Goal: Information Seeking & Learning: Learn about a topic

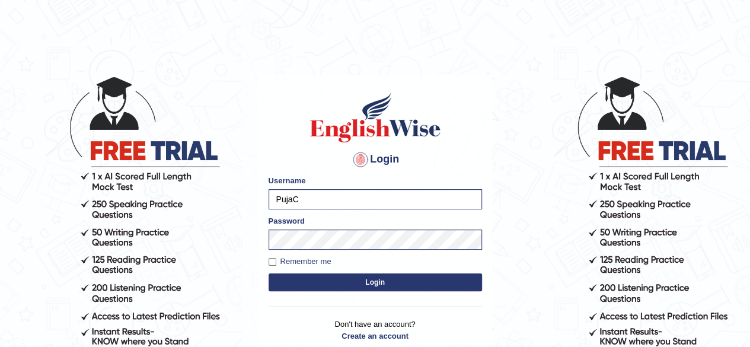
click at [379, 288] on button "Login" at bounding box center [375, 282] width 213 height 18
click at [380, 281] on button "Login" at bounding box center [375, 282] width 213 height 18
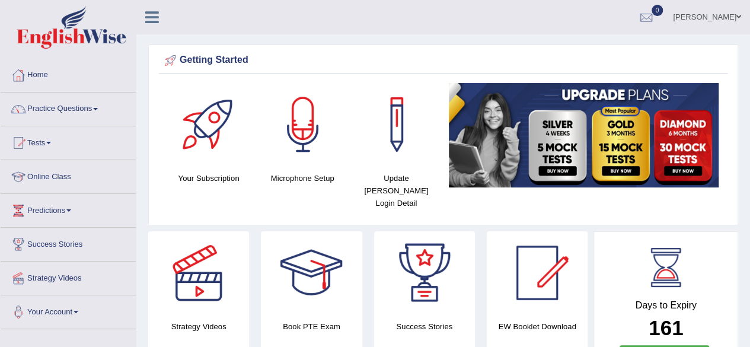
click at [98, 109] on span at bounding box center [95, 109] width 5 height 2
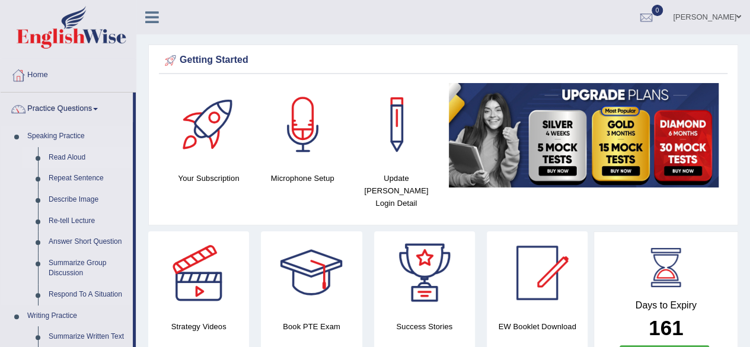
click at [73, 153] on link "Read Aloud" at bounding box center [88, 157] width 90 height 21
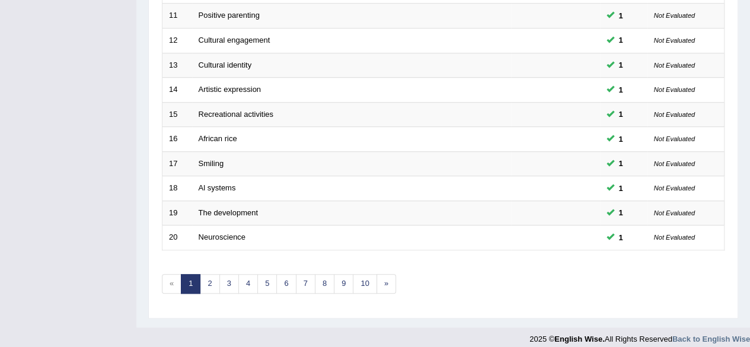
scroll to position [432, 0]
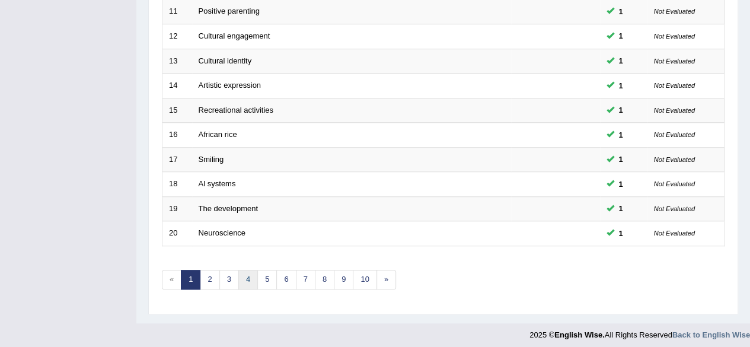
click at [243, 277] on link "4" at bounding box center [248, 280] width 20 height 20
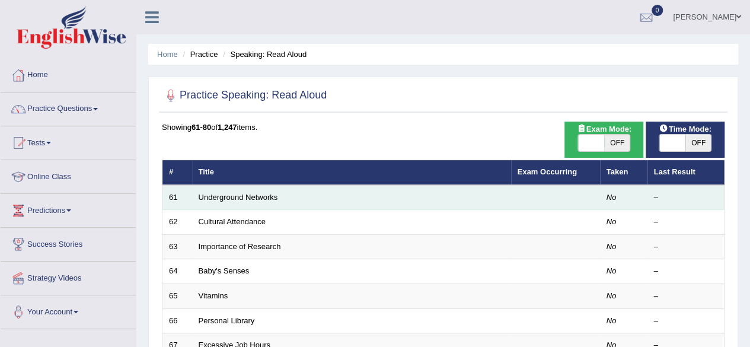
click at [486, 207] on td "Underground Networks" at bounding box center [351, 197] width 319 height 25
click at [263, 195] on link "Underground Networks" at bounding box center [238, 197] width 79 height 9
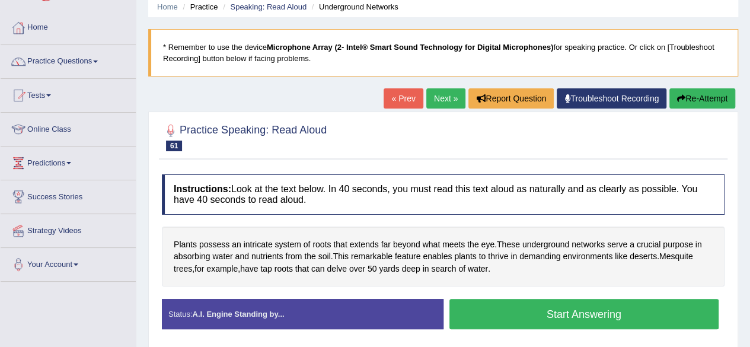
scroll to position [24, 0]
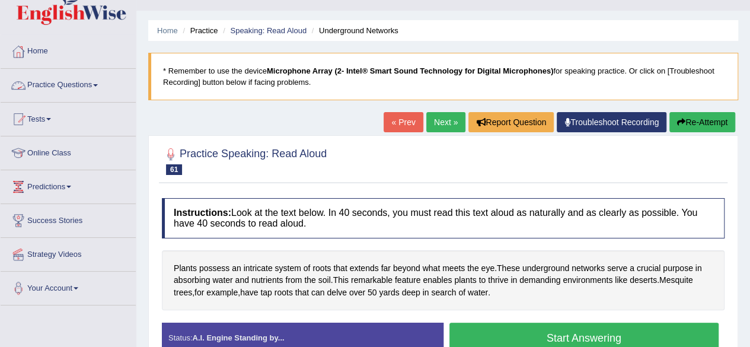
click at [95, 83] on link "Practice Questions" at bounding box center [68, 84] width 135 height 30
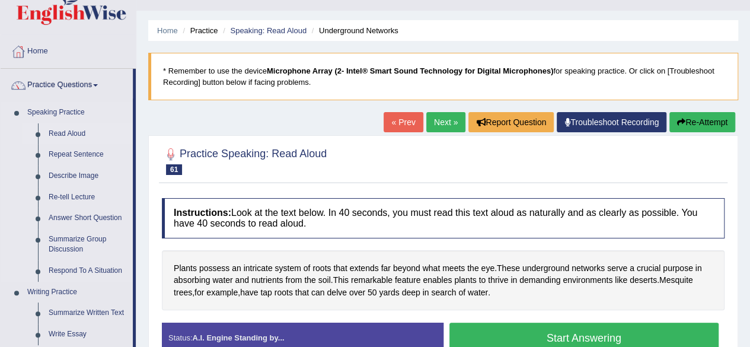
click at [74, 134] on link "Read Aloud" at bounding box center [88, 133] width 90 height 21
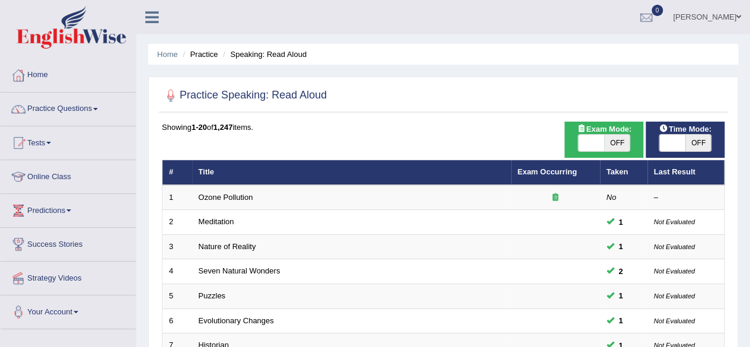
click at [703, 138] on span "OFF" at bounding box center [698, 143] width 26 height 17
checkbox input "true"
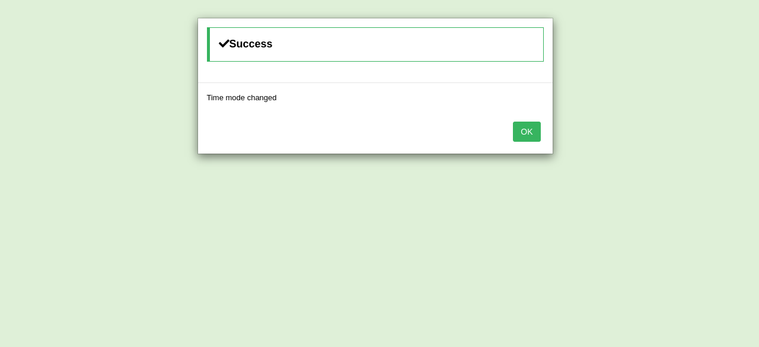
click at [531, 131] on button "OK" at bounding box center [526, 132] width 27 height 20
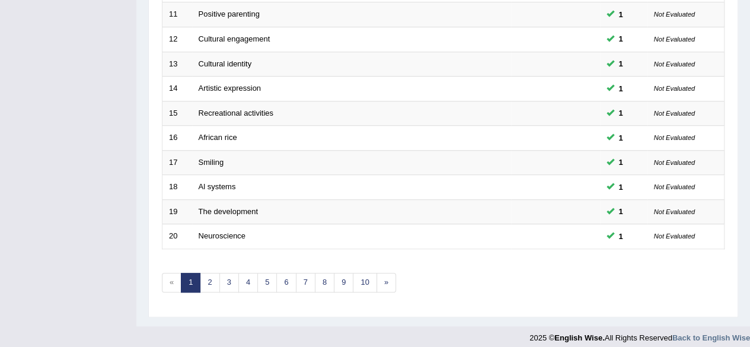
scroll to position [432, 0]
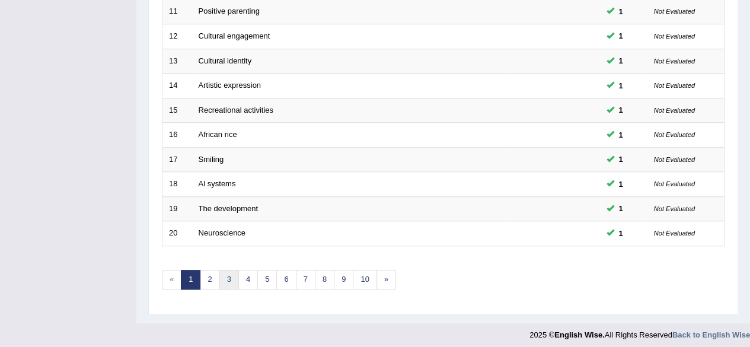
click at [232, 270] on link "3" at bounding box center [229, 280] width 20 height 20
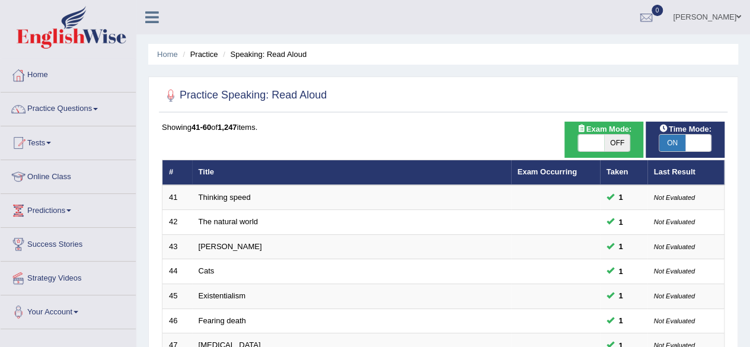
scroll to position [304, 0]
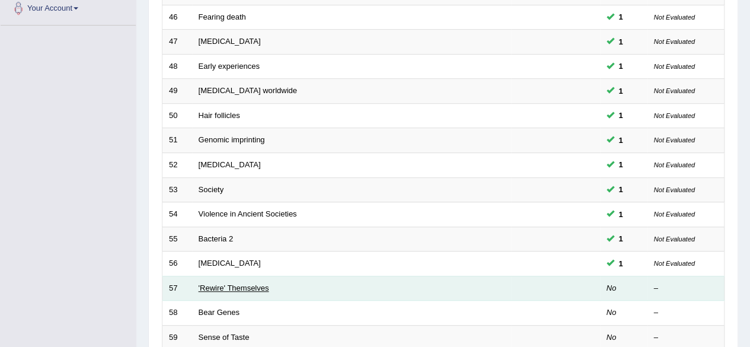
click at [228, 283] on link "'Rewire' Themselves" at bounding box center [234, 287] width 71 height 9
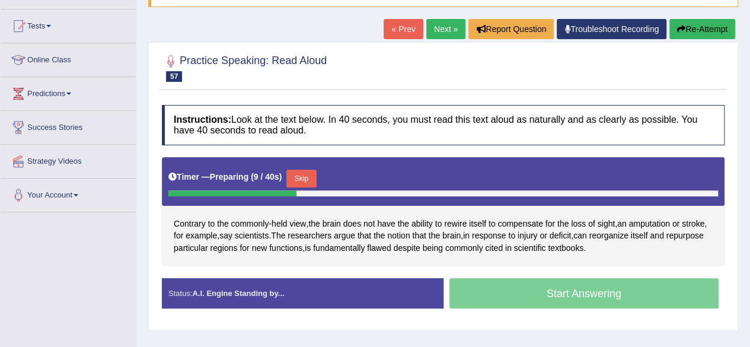
scroll to position [119, 0]
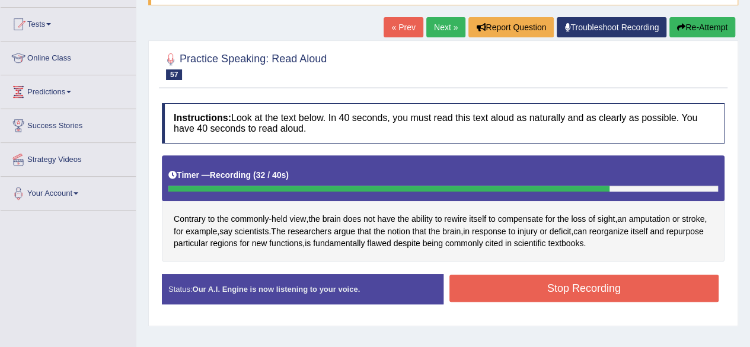
click at [589, 291] on button "Stop Recording" at bounding box center [584, 287] width 270 height 27
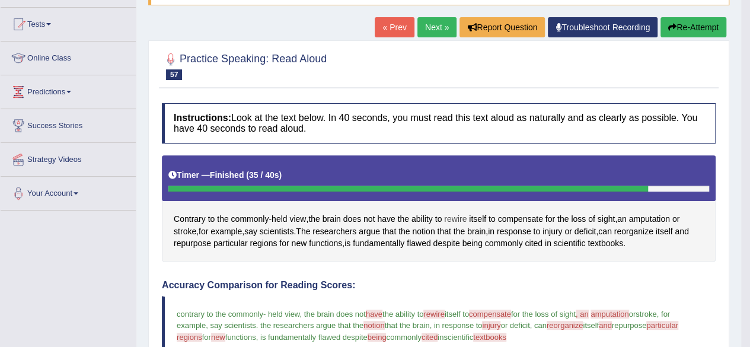
click at [457, 218] on span "rewire" at bounding box center [455, 219] width 23 height 12
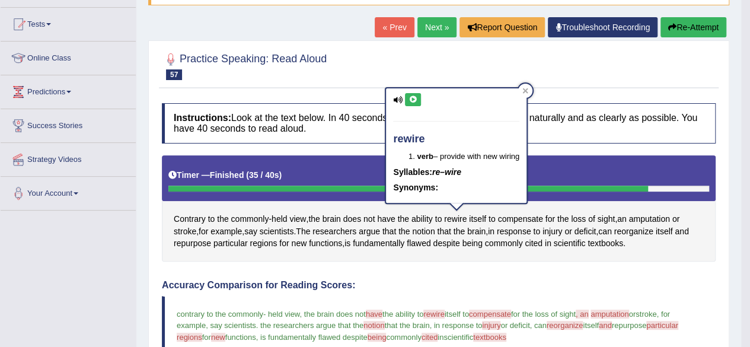
click at [415, 103] on button at bounding box center [413, 99] width 16 height 13
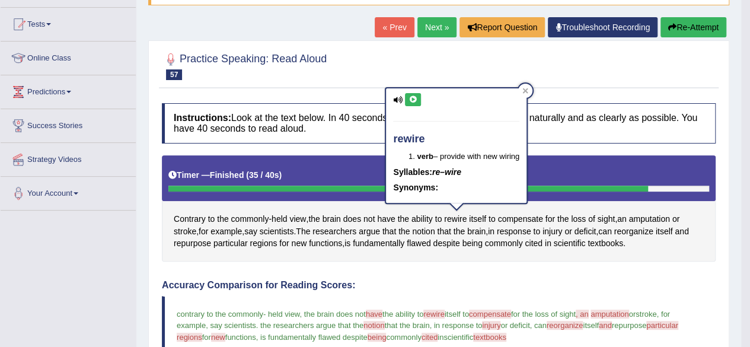
click at [415, 103] on button at bounding box center [413, 99] width 16 height 13
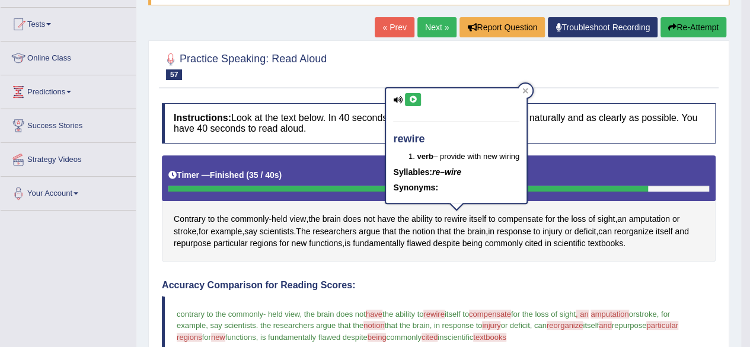
click at [415, 103] on button at bounding box center [413, 99] width 16 height 13
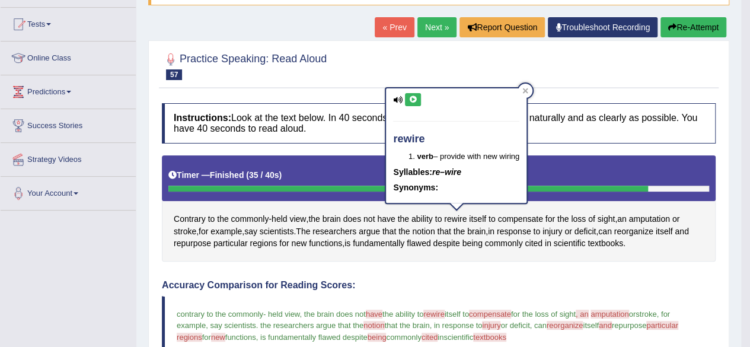
click at [415, 103] on button at bounding box center [413, 99] width 16 height 13
click at [523, 90] on div at bounding box center [525, 91] width 14 height 14
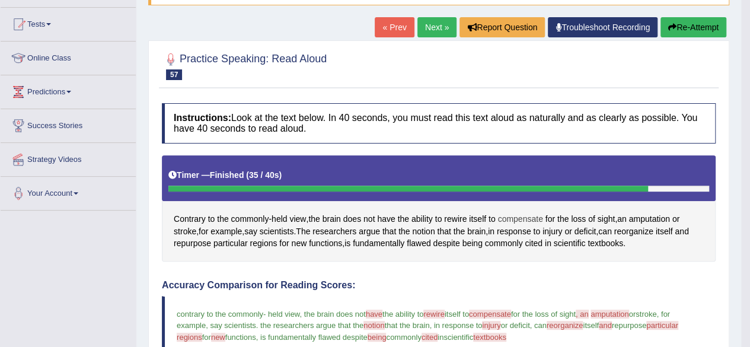
click at [516, 222] on span "compensate" at bounding box center [519, 219] width 45 height 12
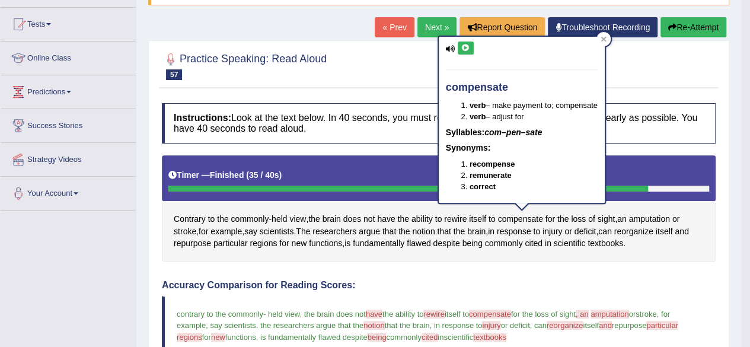
click at [466, 49] on icon at bounding box center [465, 47] width 9 height 7
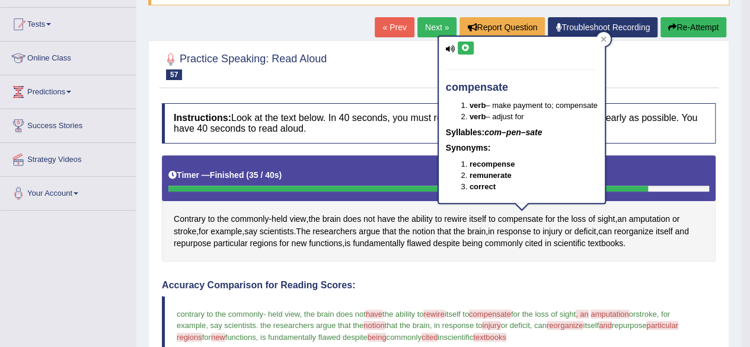
click at [466, 49] on icon at bounding box center [465, 47] width 9 height 7
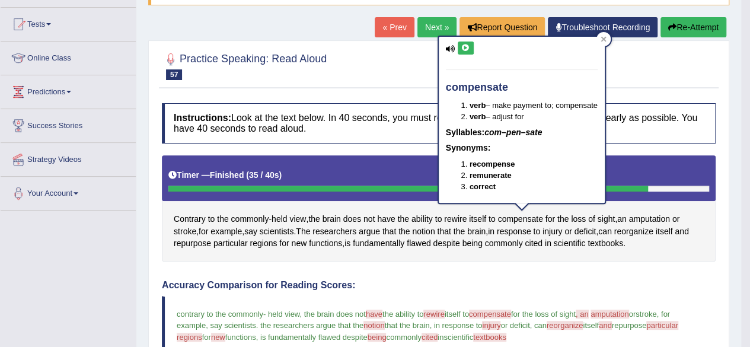
click at [466, 49] on icon at bounding box center [465, 47] width 9 height 7
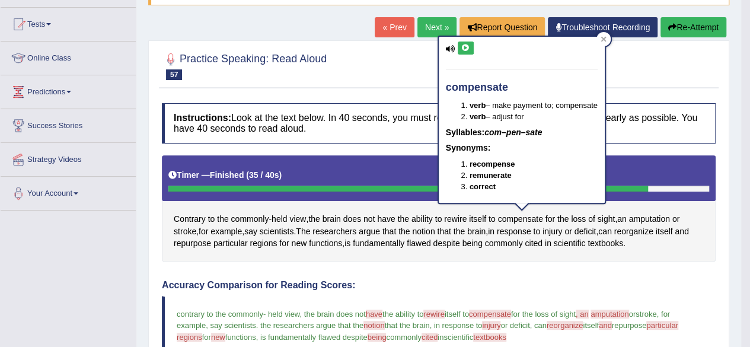
click at [466, 49] on icon at bounding box center [465, 47] width 9 height 7
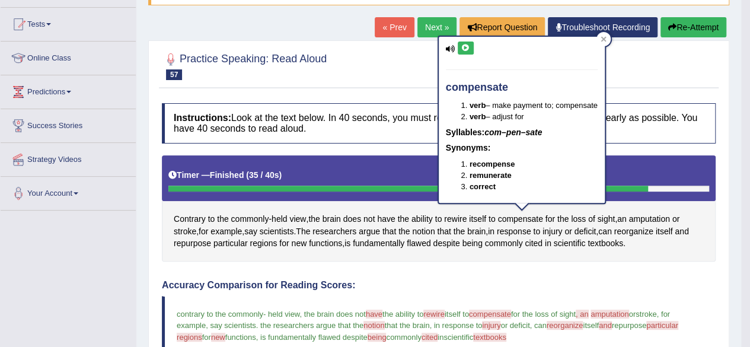
click at [466, 49] on icon at bounding box center [465, 47] width 9 height 7
click at [606, 36] on icon at bounding box center [604, 39] width 6 height 6
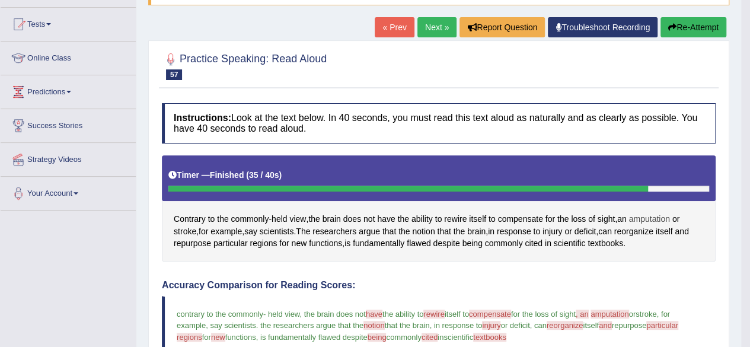
click at [638, 215] on span "amputation" at bounding box center [648, 219] width 41 height 12
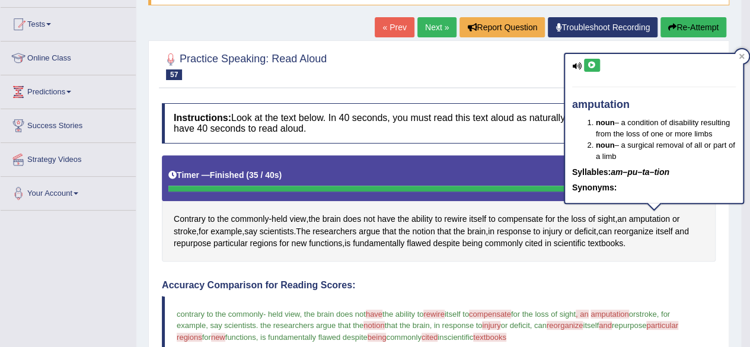
click at [590, 65] on icon at bounding box center [592, 65] width 9 height 7
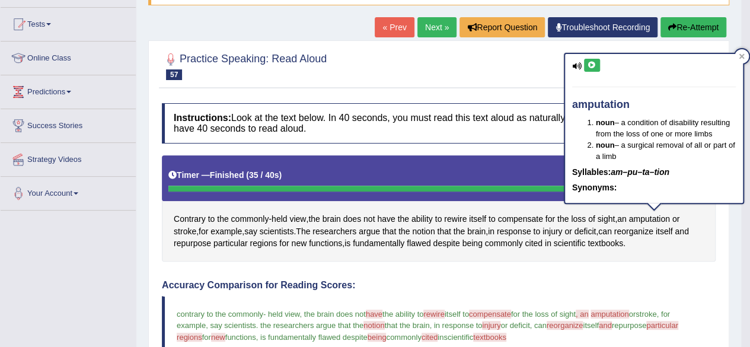
click at [590, 65] on icon at bounding box center [592, 65] width 9 height 7
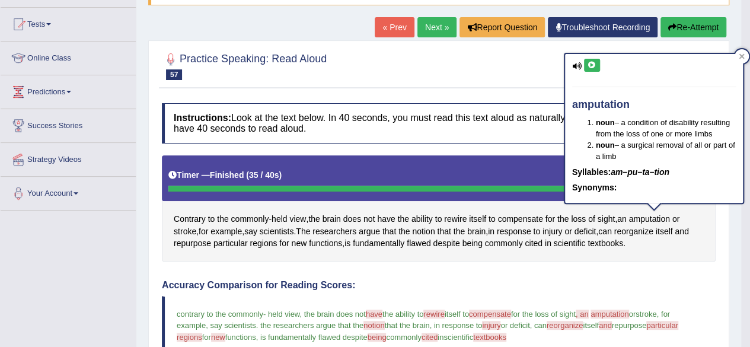
click at [590, 65] on icon at bounding box center [592, 65] width 9 height 7
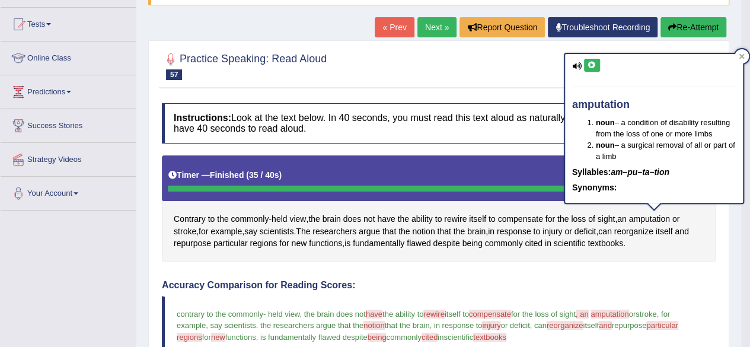
click at [590, 65] on icon at bounding box center [592, 65] width 9 height 7
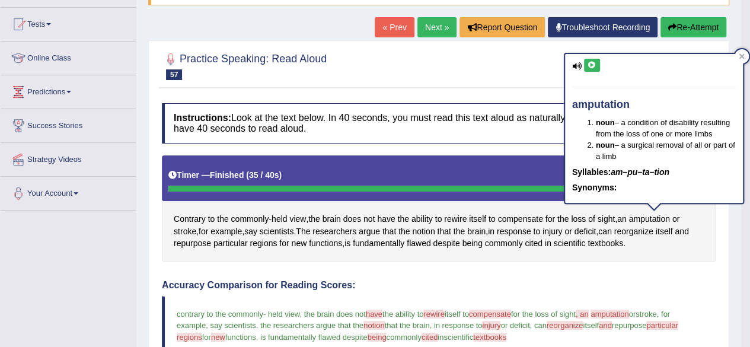
click at [590, 65] on icon at bounding box center [592, 65] width 9 height 7
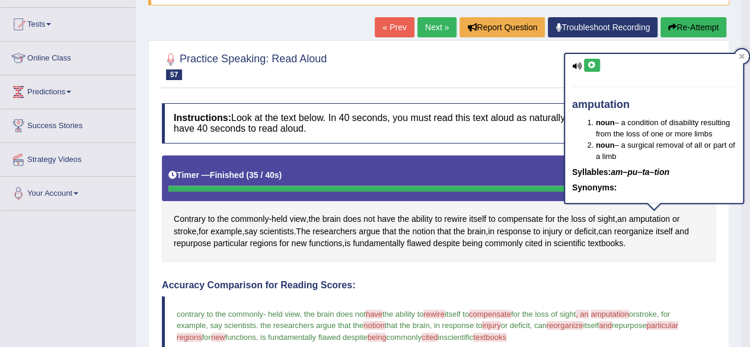
click at [590, 65] on icon at bounding box center [592, 65] width 9 height 7
click at [739, 55] on icon at bounding box center [742, 56] width 6 height 6
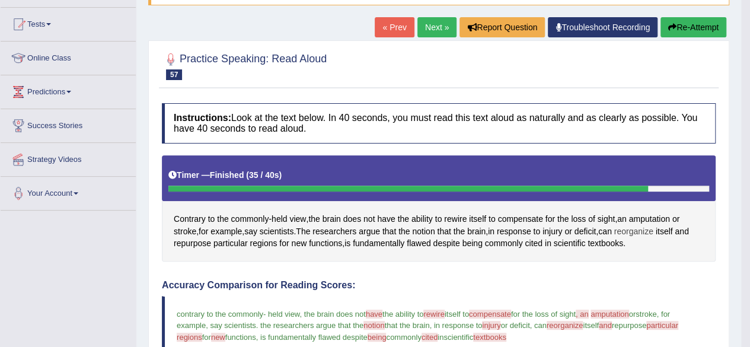
click at [648, 227] on span "reorganize" at bounding box center [633, 231] width 39 height 12
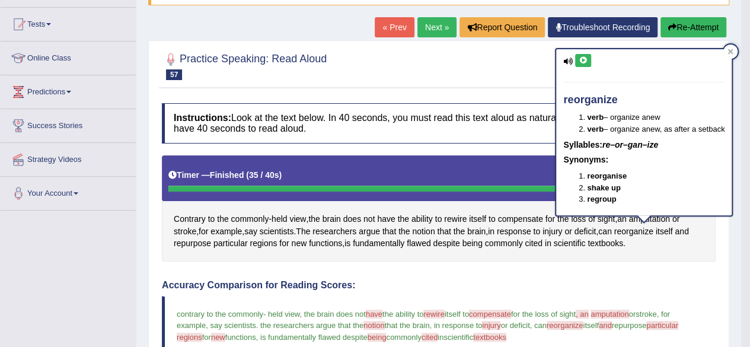
click at [582, 60] on icon at bounding box center [583, 60] width 9 height 7
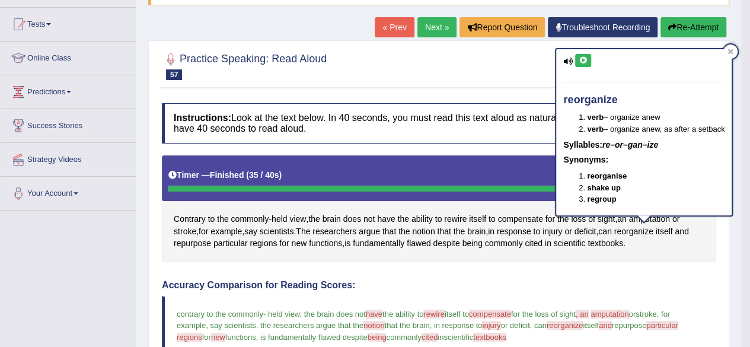
click at [582, 60] on icon at bounding box center [583, 60] width 9 height 7
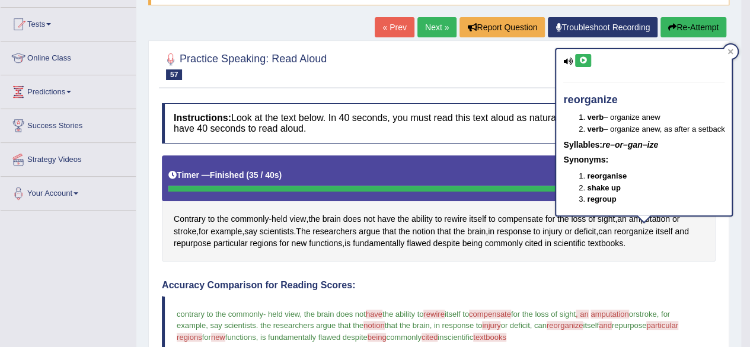
click at [582, 60] on icon at bounding box center [583, 60] width 9 height 7
click at [738, 52] on div at bounding box center [730, 51] width 14 height 14
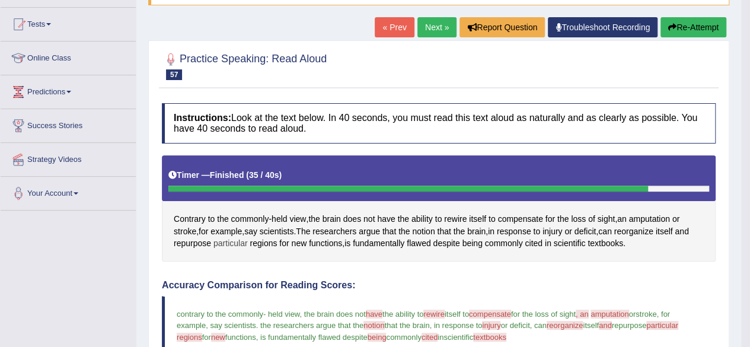
click at [229, 240] on span "particular" at bounding box center [230, 243] width 34 height 12
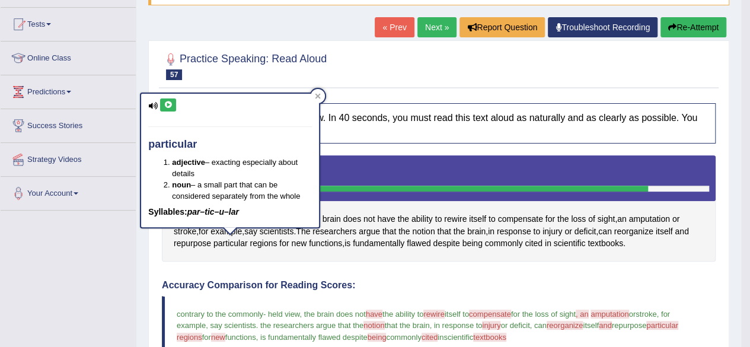
click at [170, 103] on icon at bounding box center [168, 104] width 9 height 7
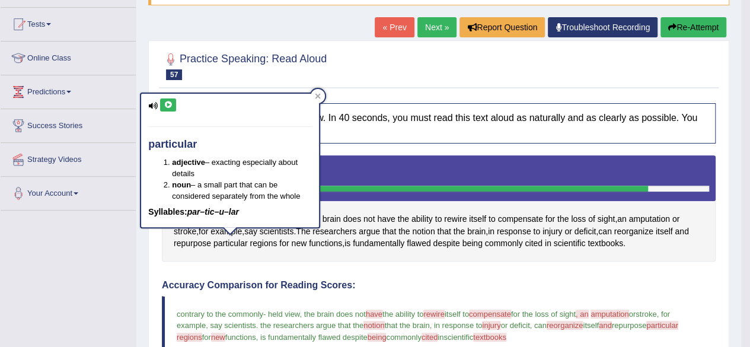
click at [170, 103] on icon at bounding box center [168, 104] width 9 height 7
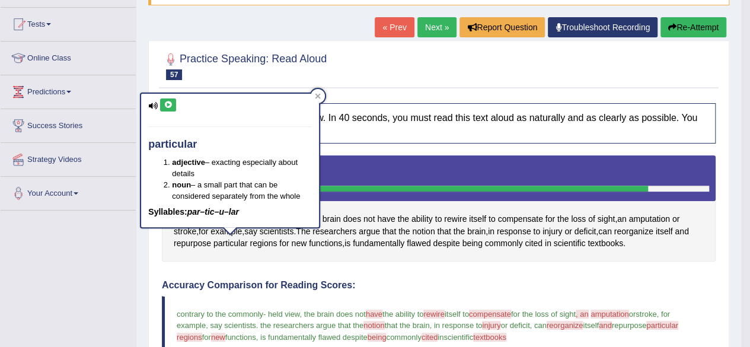
click at [170, 103] on icon at bounding box center [168, 104] width 9 height 7
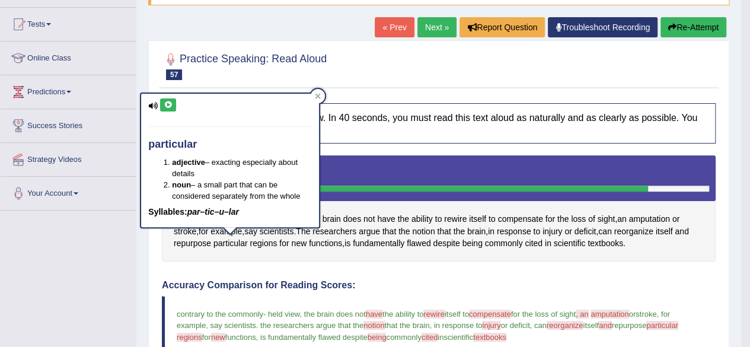
click at [170, 103] on icon at bounding box center [168, 104] width 9 height 7
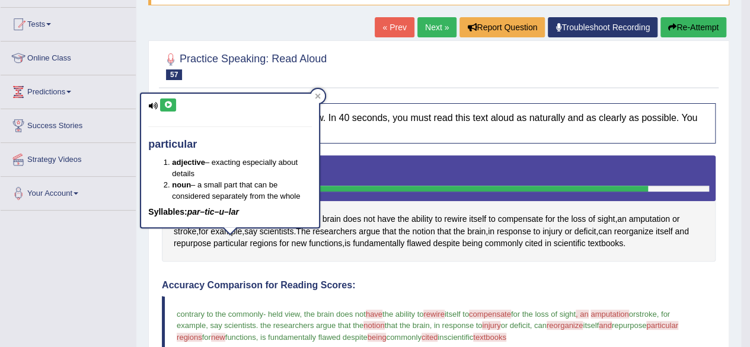
click at [170, 103] on icon at bounding box center [168, 104] width 9 height 7
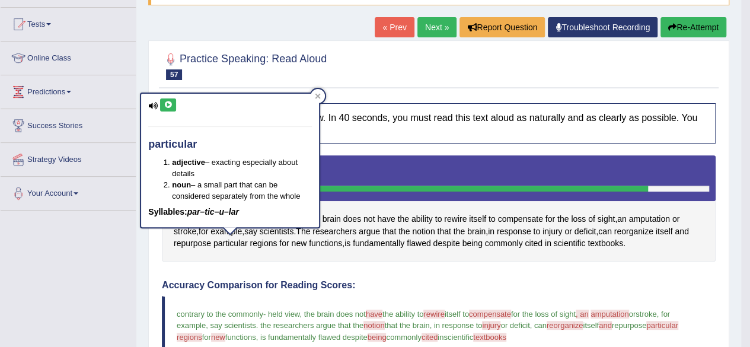
click at [170, 103] on icon at bounding box center [168, 104] width 9 height 7
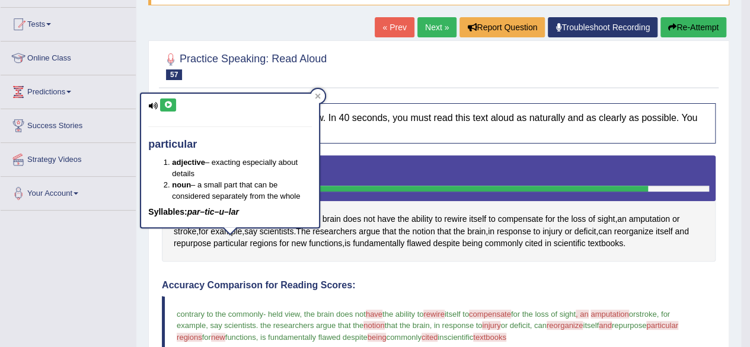
click at [170, 103] on icon at bounding box center [168, 104] width 9 height 7
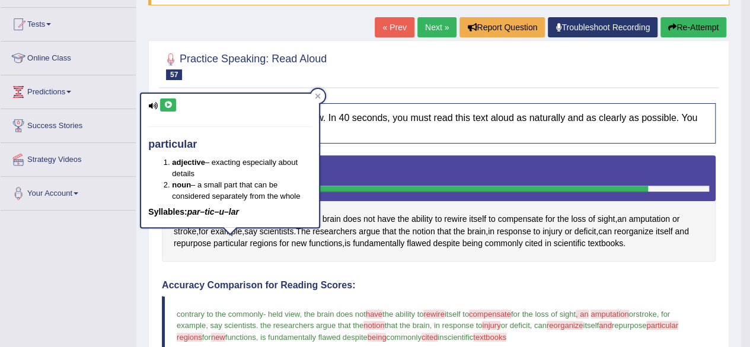
click at [170, 103] on icon at bounding box center [168, 104] width 9 height 7
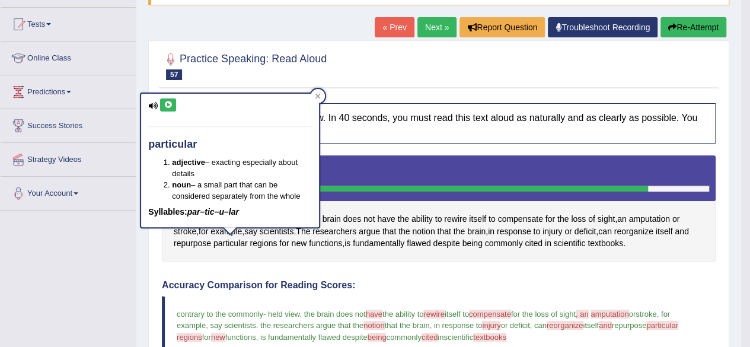
click at [170, 103] on icon at bounding box center [168, 104] width 9 height 7
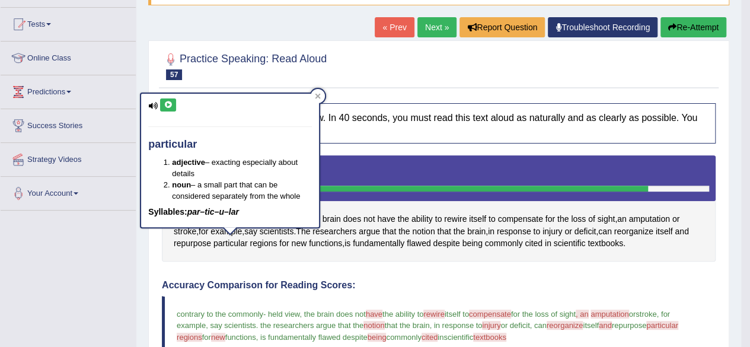
click at [170, 103] on icon at bounding box center [168, 104] width 9 height 7
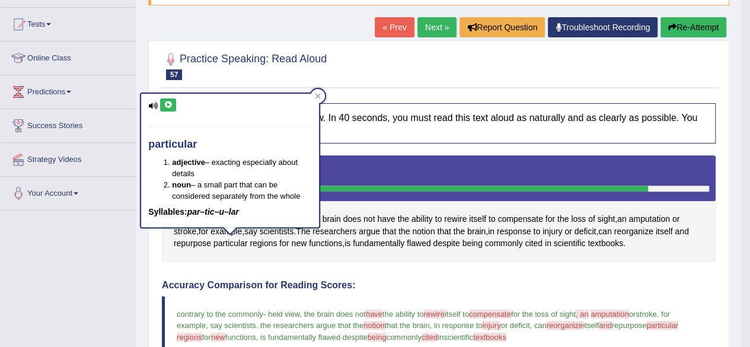
click at [170, 103] on icon at bounding box center [168, 104] width 9 height 7
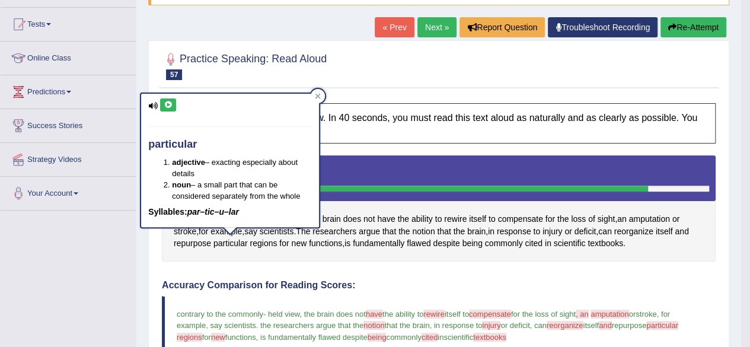
click at [170, 103] on icon at bounding box center [168, 104] width 9 height 7
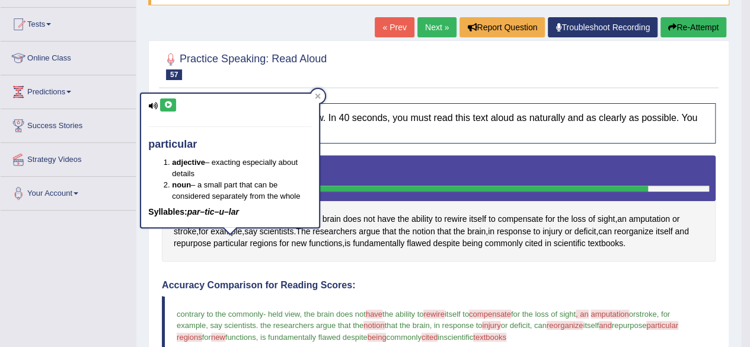
click at [171, 101] on icon at bounding box center [168, 104] width 9 height 7
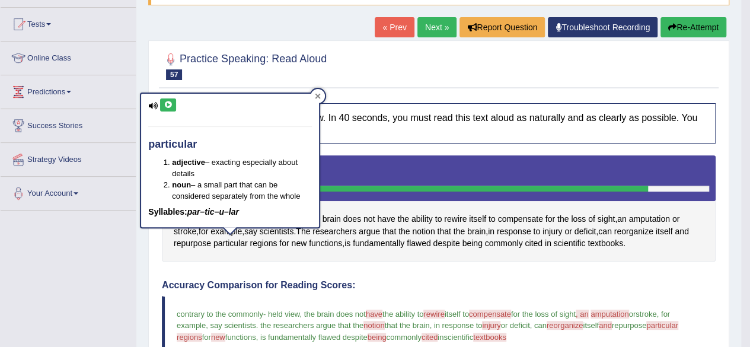
click at [320, 89] on div at bounding box center [318, 96] width 14 height 14
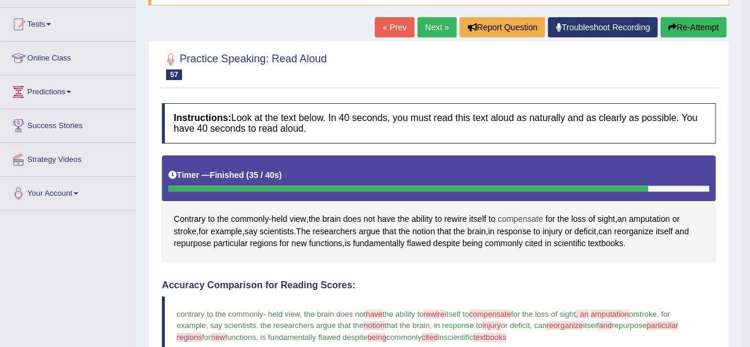
click at [521, 213] on span "compensate" at bounding box center [519, 219] width 45 height 12
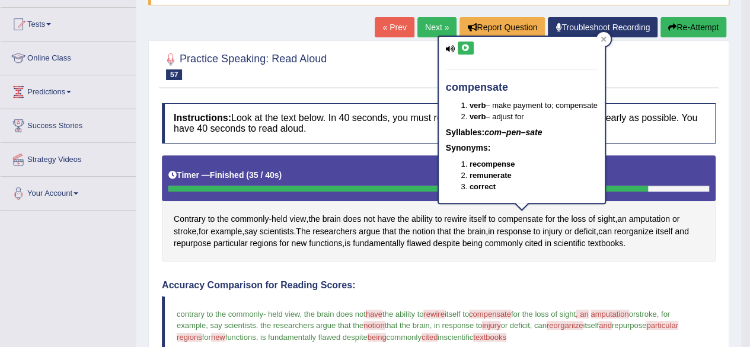
click at [465, 45] on icon at bounding box center [465, 47] width 9 height 7
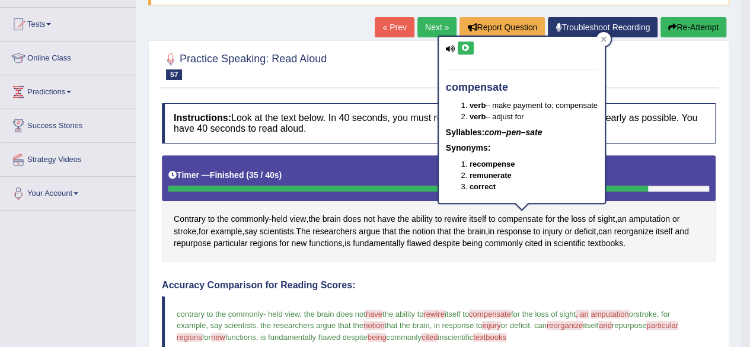
click at [465, 45] on icon at bounding box center [465, 47] width 9 height 7
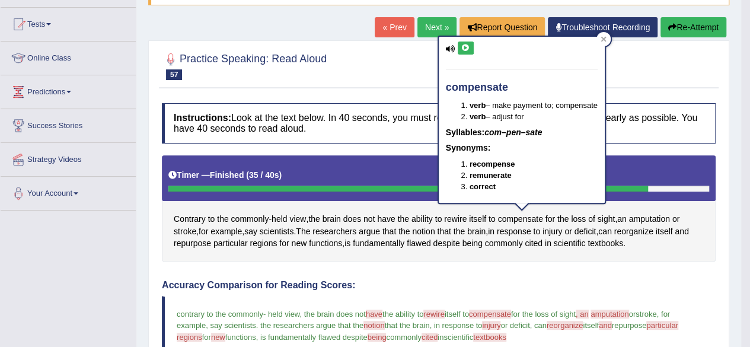
click at [465, 45] on icon at bounding box center [465, 47] width 9 height 7
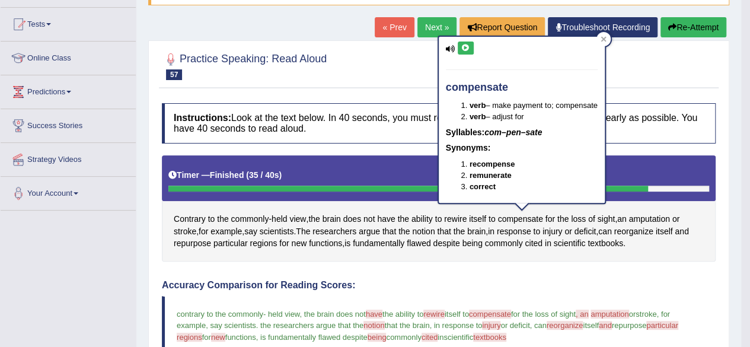
click at [465, 45] on icon at bounding box center [465, 47] width 9 height 7
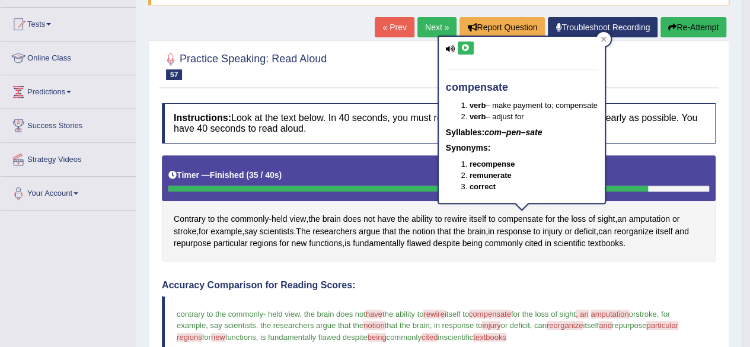
click at [465, 45] on icon at bounding box center [465, 47] width 9 height 7
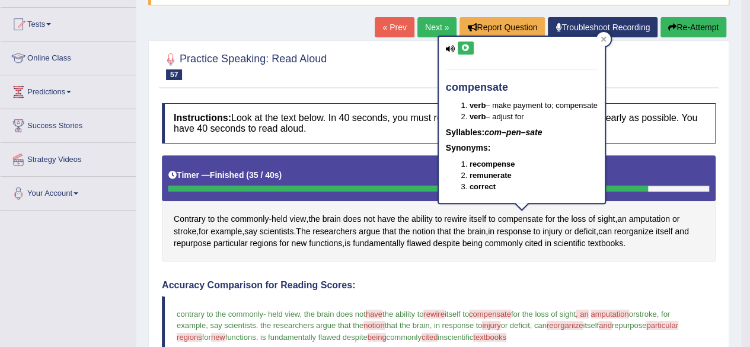
click at [465, 45] on icon at bounding box center [465, 47] width 9 height 7
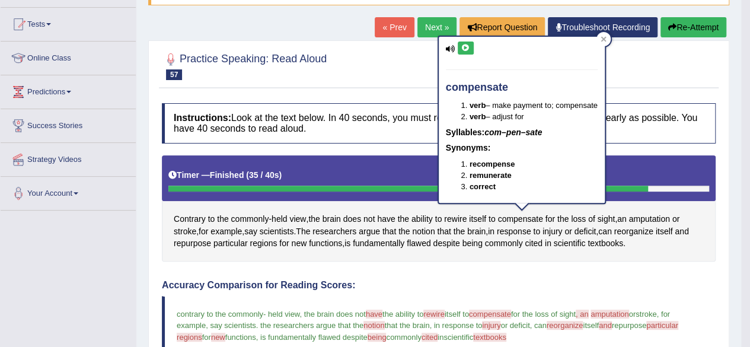
click at [465, 45] on icon at bounding box center [465, 47] width 9 height 7
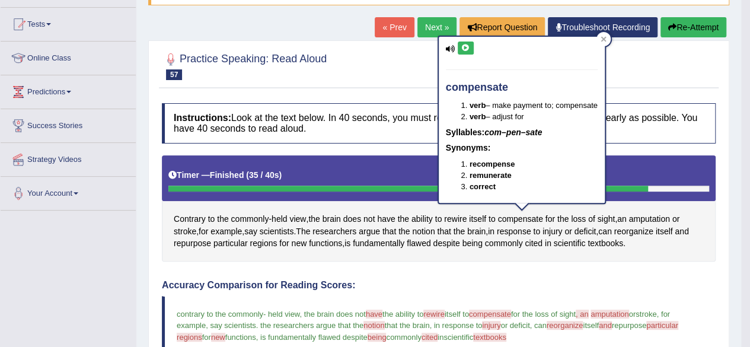
click at [465, 45] on icon at bounding box center [465, 47] width 9 height 7
